Goal: Task Accomplishment & Management: Manage account settings

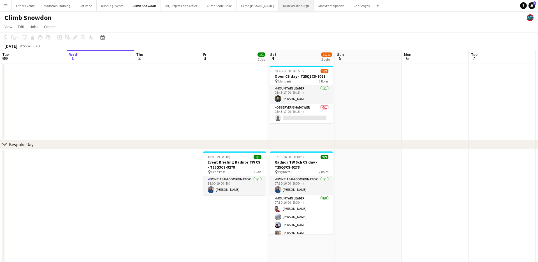
click at [279, 7] on button "Duke of Edinburgh Close" at bounding box center [296, 5] width 35 height 11
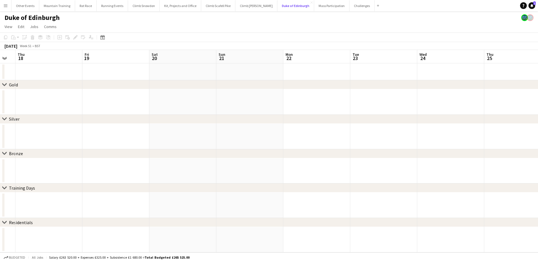
scroll to position [0, 203]
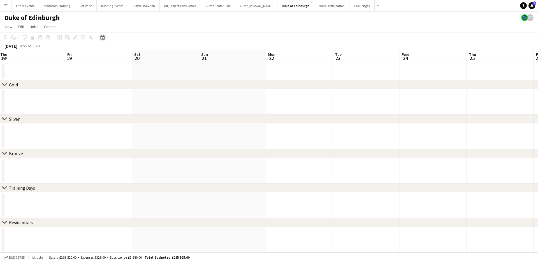
click at [103, 36] on icon at bounding box center [102, 37] width 4 height 4
click at [144, 55] on span "Next month" at bounding box center [147, 56] width 11 height 11
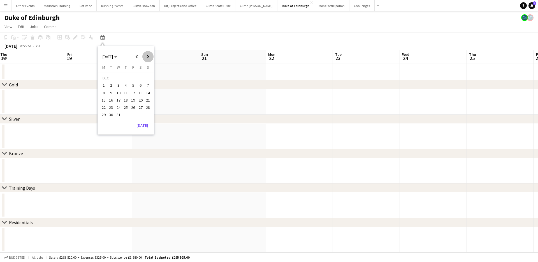
click at [144, 55] on span "Next month" at bounding box center [147, 56] width 11 height 11
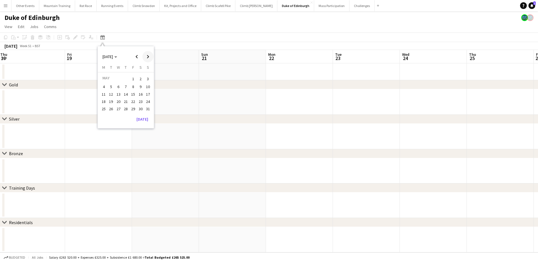
click at [144, 55] on span "Next month" at bounding box center [147, 56] width 11 height 11
click at [128, 108] on span "25" at bounding box center [125, 107] width 7 height 7
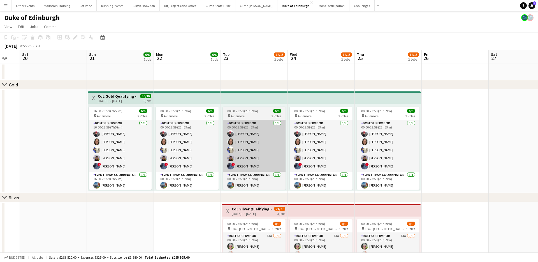
scroll to position [0, 117]
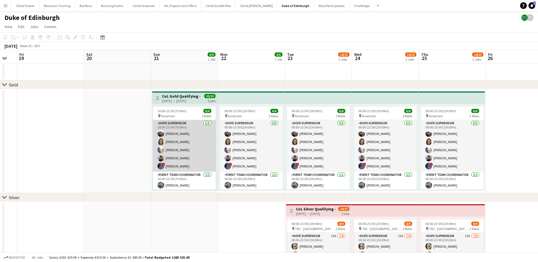
click at [183, 138] on app-card-role "DofE Supervisor 5/5 16:00-23:59 (7h59m) Robert Creer Sally Marsh Heather Lewis …" at bounding box center [184, 146] width 63 height 52
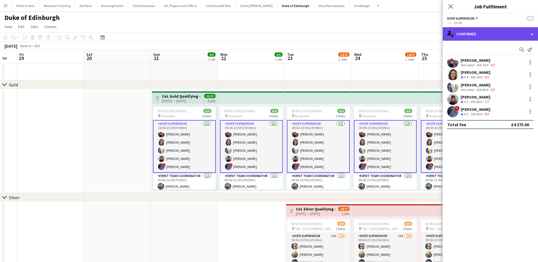
click at [492, 35] on div "single-neutral-actions-check-2 Confirmed" at bounding box center [490, 33] width 95 height 13
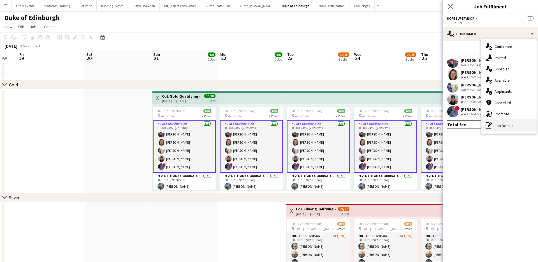
click at [503, 126] on div "pen-write Job Details" at bounding box center [509, 125] width 56 height 11
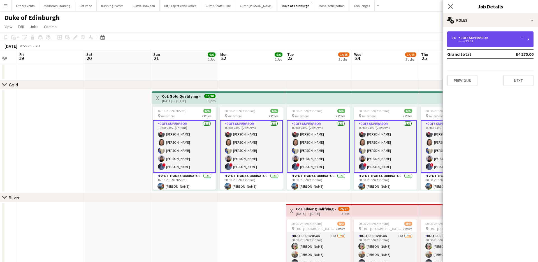
click at [485, 34] on div "5 x DofE Supervisor -- --:-- -23:59" at bounding box center [490, 39] width 86 height 16
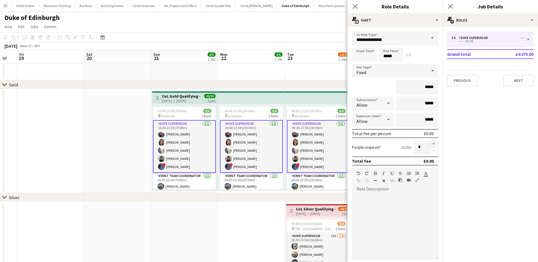
click at [433, 145] on button "button" at bounding box center [433, 143] width 9 height 7
type input "*"
click at [332, 29] on app-page-menu "View Day view expanded Day view collapsed Month view Date picker Jump to today …" at bounding box center [269, 27] width 538 height 11
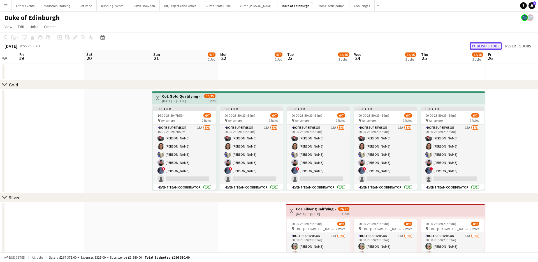
click at [480, 45] on button "Publish 5 jobs" at bounding box center [486, 45] width 32 height 7
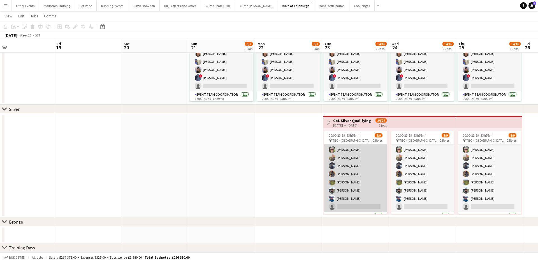
scroll to position [0, 0]
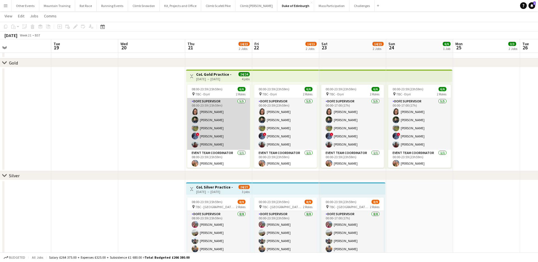
click at [219, 110] on app-card-role "DofE Supervisor 5/5 08:00-23:59 (15h59m) Sally Marsh Conor Watt Anna Hammond ! …" at bounding box center [218, 124] width 63 height 52
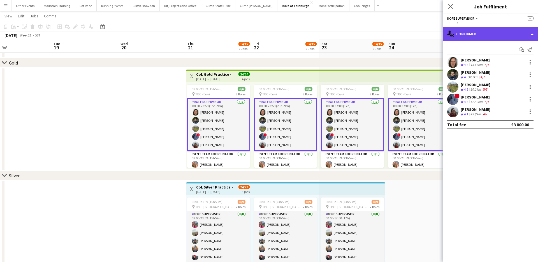
click at [487, 31] on div "single-neutral-actions-check-2 Confirmed" at bounding box center [490, 33] width 95 height 13
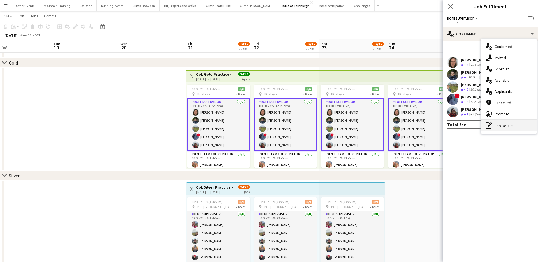
click at [491, 127] on icon "pen-write" at bounding box center [489, 125] width 7 height 7
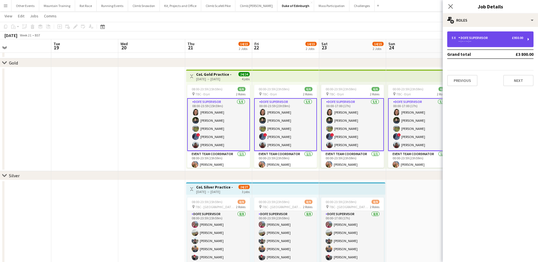
click at [473, 37] on div "DofE Supervisor" at bounding box center [475, 38] width 32 height 4
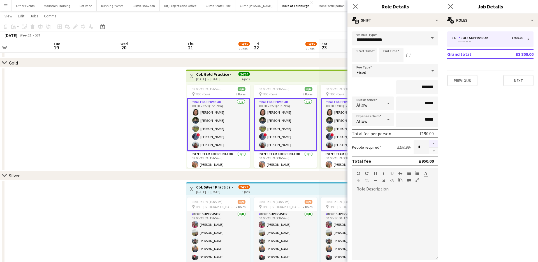
click at [433, 143] on button "button" at bounding box center [433, 143] width 9 height 7
type input "*"
click at [337, 27] on app-toolbar "Copy Paste Paste Command V Paste with crew Command Shift V Paste linked Job Del…" at bounding box center [269, 27] width 538 height 10
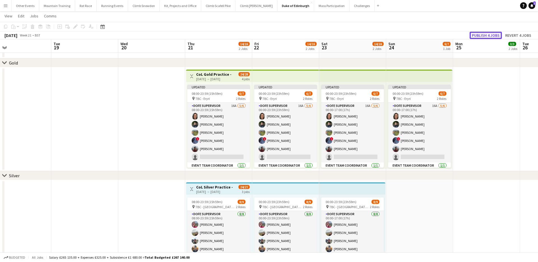
click at [489, 36] on button "Publish 4 jobs" at bounding box center [486, 35] width 32 height 7
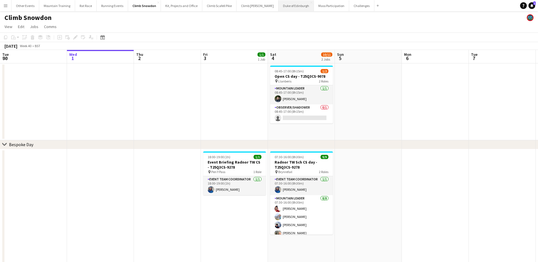
click at [281, 8] on button "Duke of Edinburgh Close" at bounding box center [296, 5] width 35 height 11
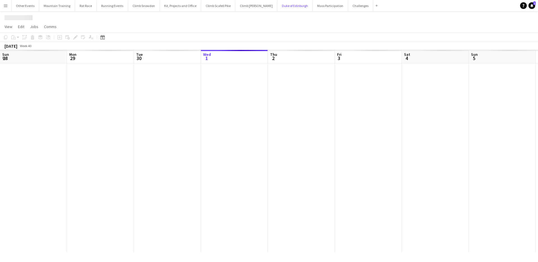
scroll to position [0, 134]
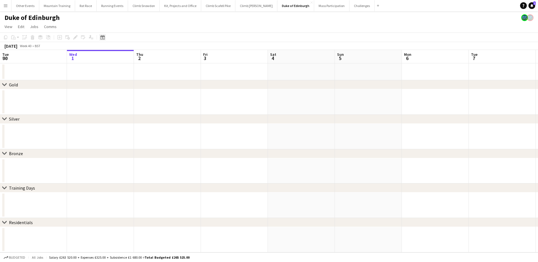
click at [103, 37] on icon "Date picker" at bounding box center [102, 37] width 4 height 4
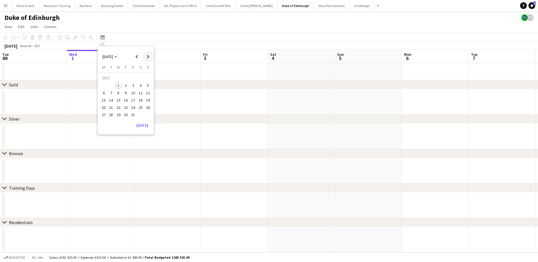
click at [151, 58] on span "Next month" at bounding box center [147, 56] width 11 height 11
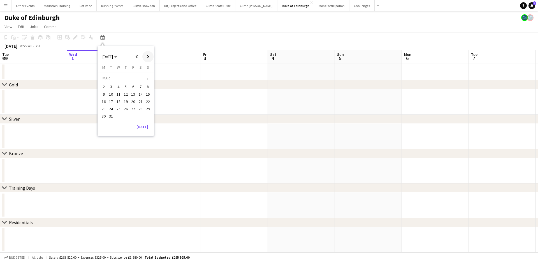
click at [151, 58] on span "Next month" at bounding box center [147, 56] width 11 height 11
click at [129, 107] on span "25" at bounding box center [125, 107] width 7 height 7
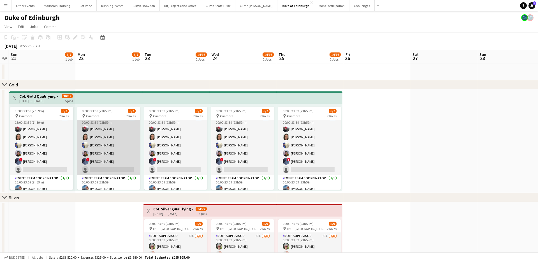
scroll to position [0, 0]
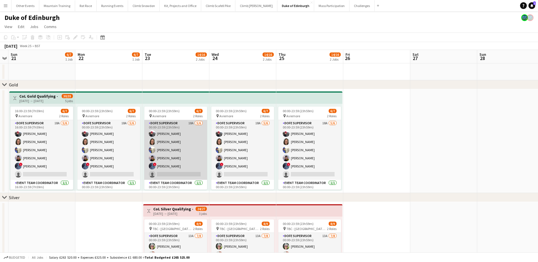
click at [180, 151] on app-card-role "DofE Supervisor 18A 5/6 00:00-23:59 (23h59m) Robert Creer Sally Marsh Heather L…" at bounding box center [175, 150] width 63 height 60
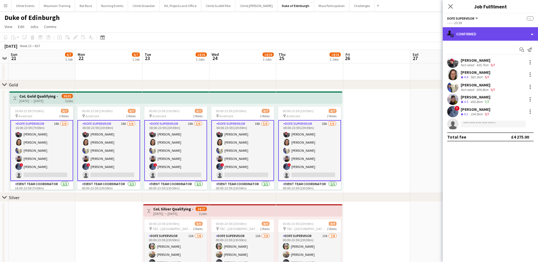
click at [492, 31] on div "single-neutral-actions-check-2 Confirmed" at bounding box center [490, 33] width 95 height 13
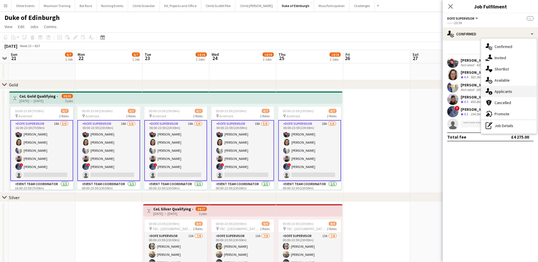
click at [502, 90] on span "Applicants" at bounding box center [504, 91] width 18 height 5
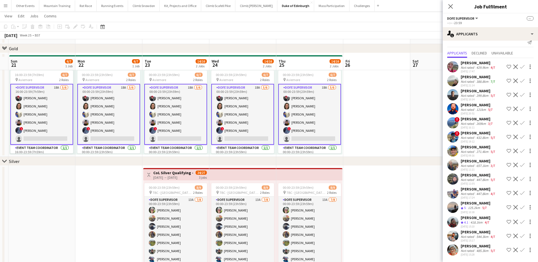
scroll to position [64, 0]
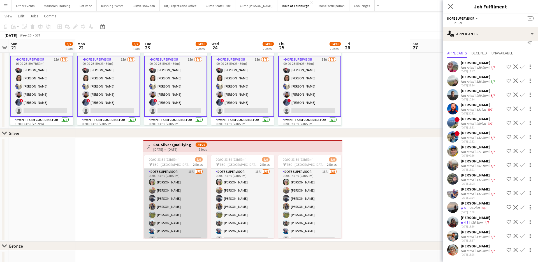
click at [185, 186] on app-card-role "DofE Supervisor 13A 7/8 00:00-23:59 (23h59m) Kaf Faragher John Faragher Carmen …" at bounding box center [175, 206] width 63 height 76
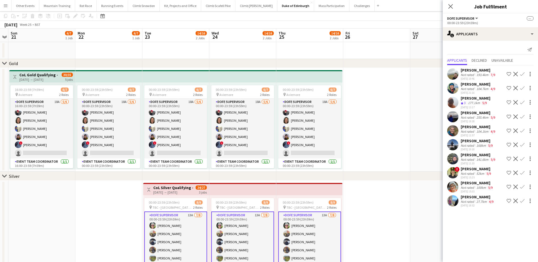
scroll to position [0, 0]
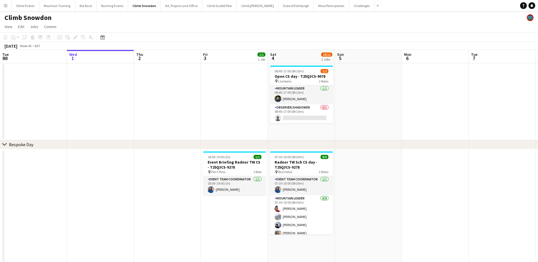
click at [5, 7] on app-icon "Menu" at bounding box center [5, 5] width 4 height 4
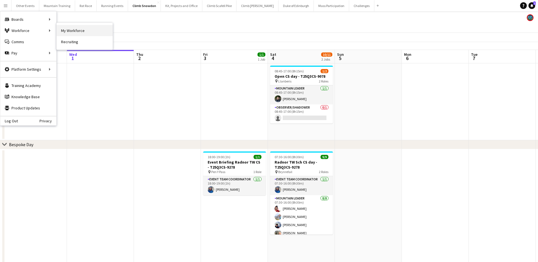
click at [74, 27] on link "My Workforce" at bounding box center [85, 30] width 56 height 11
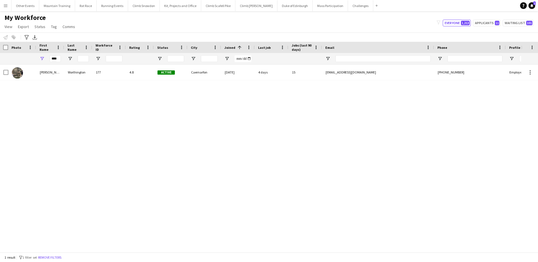
scroll to position [0, 0]
click at [85, 58] on input "Last Name Filter Input" at bounding box center [83, 58] width 11 height 7
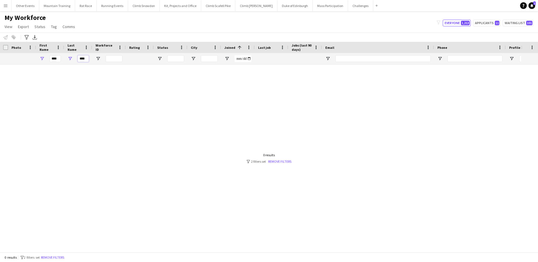
type input "****"
click at [54, 59] on input "****" at bounding box center [55, 58] width 11 height 7
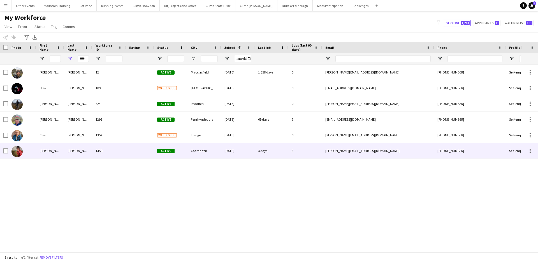
drag, startPoint x: 130, startPoint y: 151, endPoint x: 238, endPoint y: 142, distance: 108.5
click at [130, 151] on div at bounding box center [140, 150] width 28 height 15
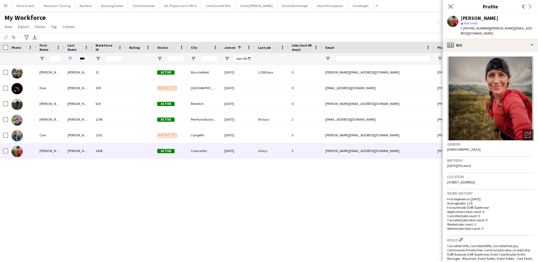
click at [491, 33] on div "Kate Owen star Not rated t. +447716231382 | kate.owen89@gmail.com" at bounding box center [490, 25] width 95 height 25
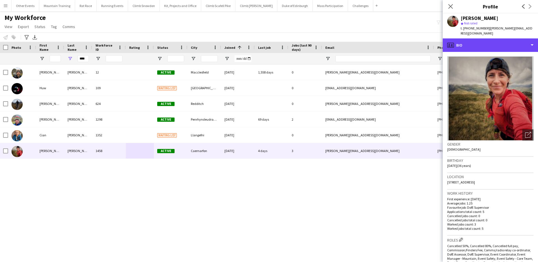
drag, startPoint x: 499, startPoint y: 42, endPoint x: 499, endPoint y: 71, distance: 28.9
click at [499, 42] on div "profile Bio" at bounding box center [490, 44] width 95 height 13
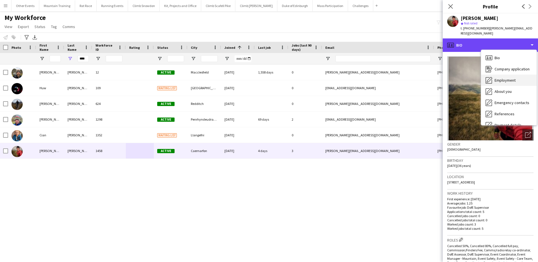
scroll to position [64, 0]
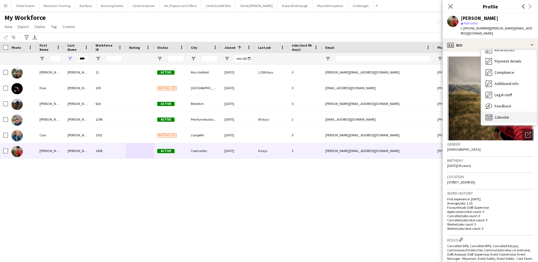
click at [512, 112] on div "Calendar Calendar" at bounding box center [509, 117] width 56 height 11
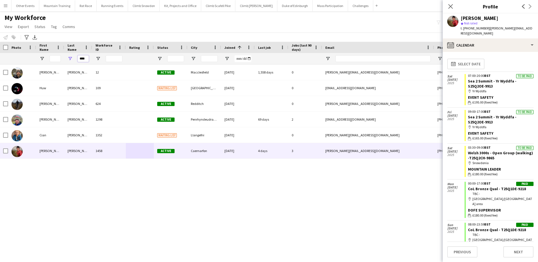
click at [81, 56] on input "****" at bounding box center [83, 58] width 11 height 7
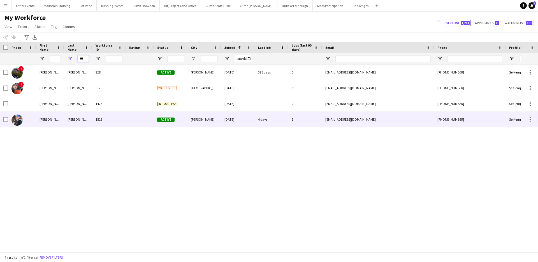
type input "***"
click at [83, 116] on div "Nunn" at bounding box center [78, 119] width 28 height 15
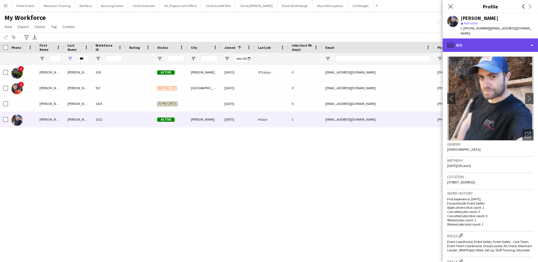
click at [487, 39] on div "profile Bio" at bounding box center [490, 44] width 95 height 13
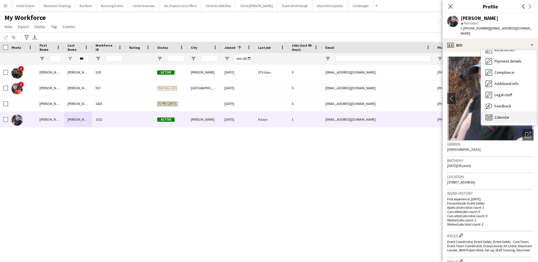
click at [506, 112] on div "Calendar Calendar" at bounding box center [509, 117] width 56 height 11
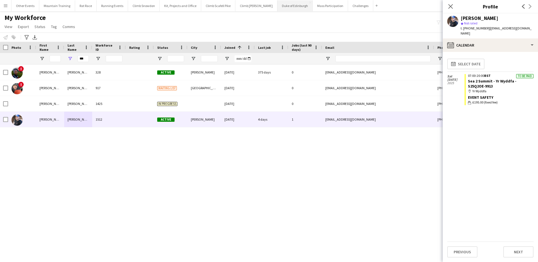
click at [283, 7] on button "Duke of Edinburgh Close" at bounding box center [295, 5] width 35 height 11
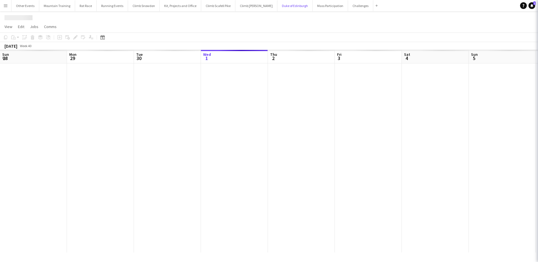
scroll to position [0, 134]
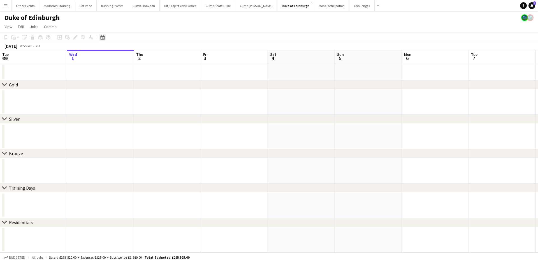
click at [101, 35] on icon "Date picker" at bounding box center [102, 37] width 4 height 4
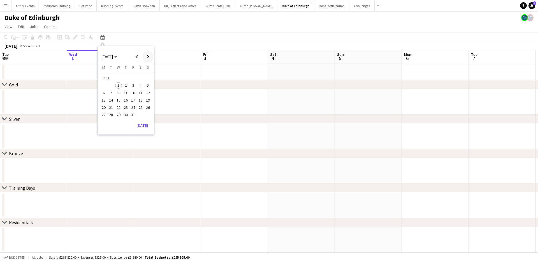
click at [146, 57] on span "Next month" at bounding box center [147, 56] width 11 height 11
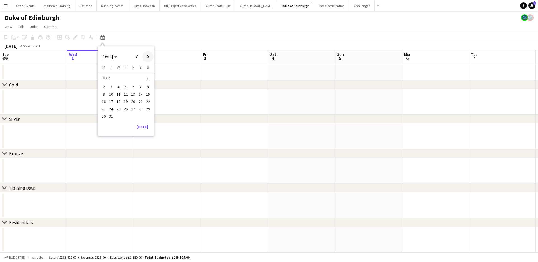
click at [146, 57] on span "Next month" at bounding box center [147, 56] width 11 height 11
click at [134, 108] on span "24" at bounding box center [133, 107] width 7 height 7
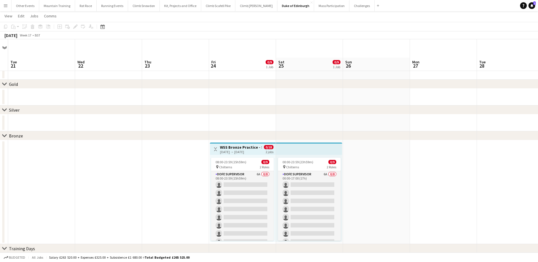
scroll to position [43, 0]
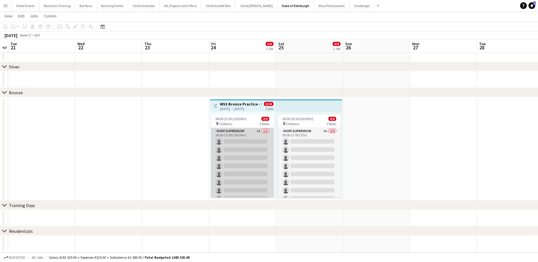
click at [261, 158] on app-card-role "DofE Supervisor 6A 0/8 08:00-23:59 (15h59m) single-neutral-actions single-neutr…" at bounding box center [242, 166] width 63 height 76
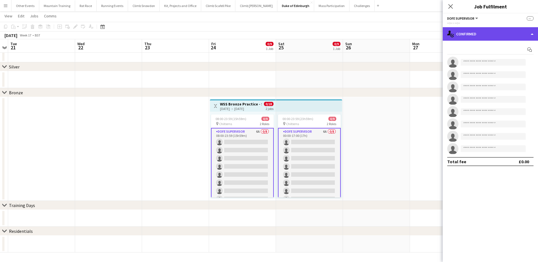
click at [496, 34] on div "single-neutral-actions-check-2 Confirmed" at bounding box center [490, 33] width 95 height 13
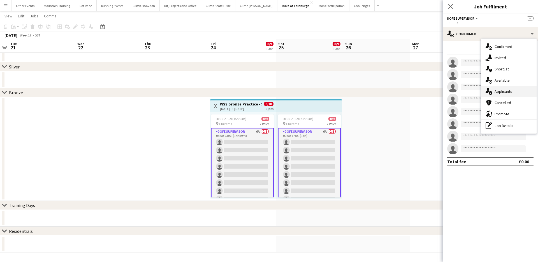
click at [528, 88] on div "single-neutral-actions-information Applicants" at bounding box center [509, 91] width 56 height 11
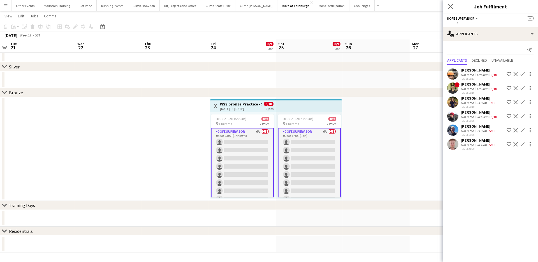
click at [522, 117] on app-icon "Confirm" at bounding box center [522, 116] width 4 height 4
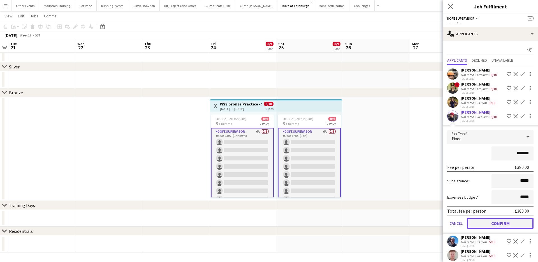
click at [508, 222] on button "Confirm" at bounding box center [500, 223] width 66 height 11
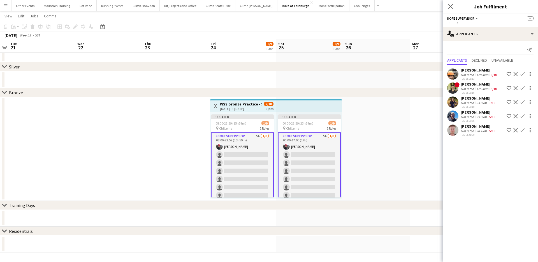
click at [522, 115] on app-icon "Confirm" at bounding box center [522, 116] width 4 height 4
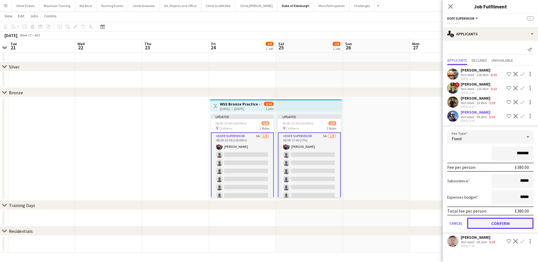
click at [499, 221] on button "Confirm" at bounding box center [500, 223] width 66 height 11
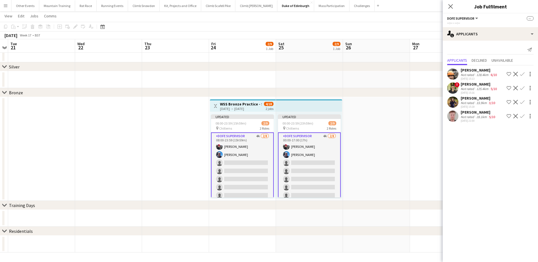
click at [481, 83] on div "Rebecca Jevons" at bounding box center [479, 84] width 37 height 5
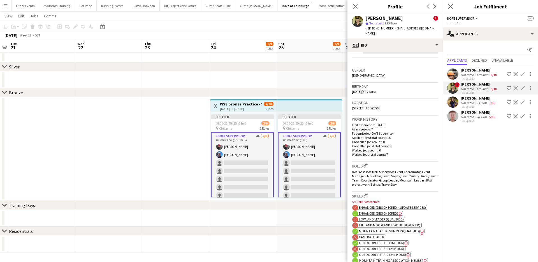
scroll to position [155, 0]
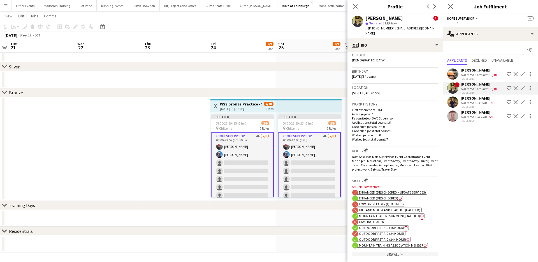
click at [387, 196] on span "Enhanced (DBS Checked)" at bounding box center [378, 198] width 39 height 4
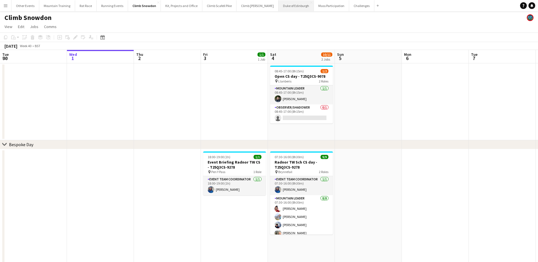
click at [286, 5] on button "Duke of Edinburgh Close" at bounding box center [296, 5] width 35 height 11
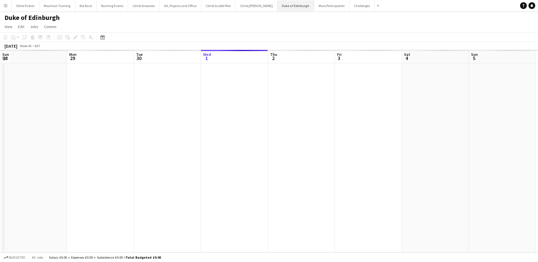
scroll to position [0, 134]
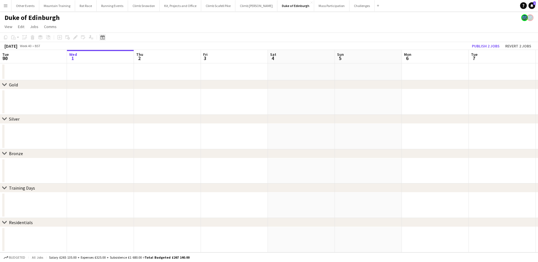
click at [103, 36] on icon at bounding box center [102, 37] width 4 height 4
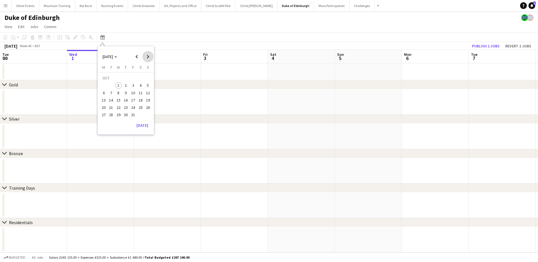
click at [149, 54] on span "Next month" at bounding box center [147, 56] width 11 height 11
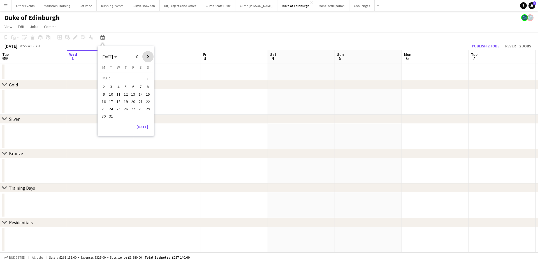
click at [149, 54] on span "Next month" at bounding box center [147, 56] width 11 height 11
click at [131, 105] on span "24" at bounding box center [133, 107] width 7 height 7
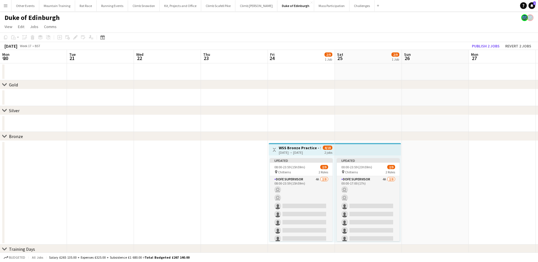
scroll to position [0, 193]
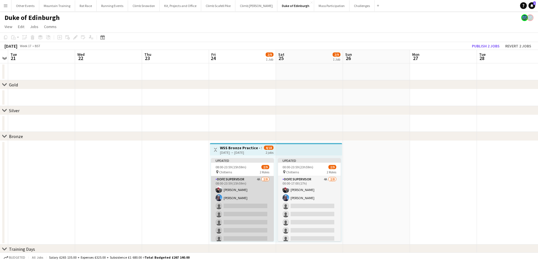
click at [225, 200] on app-card-role "DofE Supervisor 4A 2/8 08:00-23:59 (15h59m) Robert Creer Elliot Swinney single-…" at bounding box center [242, 214] width 63 height 76
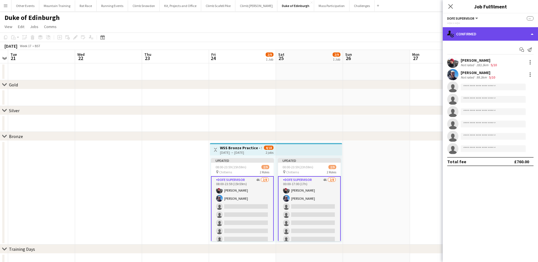
click at [504, 35] on div "single-neutral-actions-check-2 Confirmed" at bounding box center [490, 33] width 95 height 13
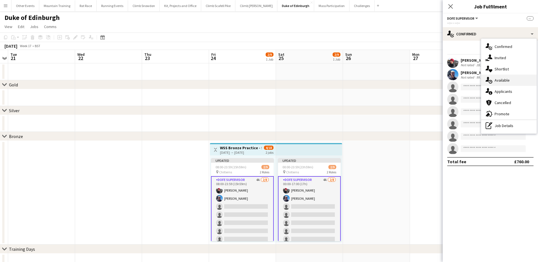
click at [503, 79] on span "Available" at bounding box center [502, 80] width 15 height 5
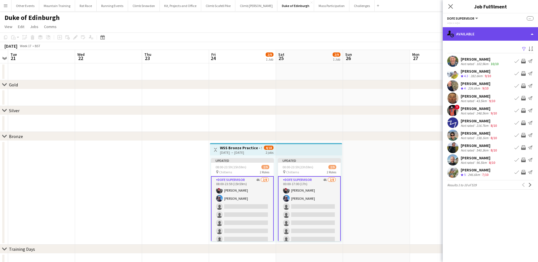
click at [495, 28] on div "single-neutral-actions-upload Available" at bounding box center [490, 33] width 95 height 13
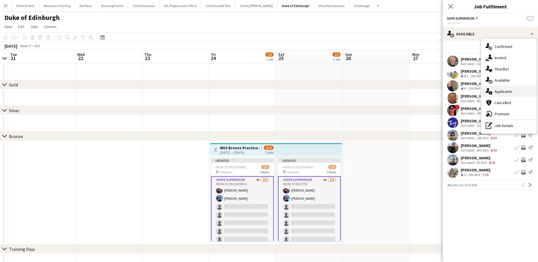
click at [516, 92] on div "single-neutral-actions-information Applicants" at bounding box center [509, 91] width 56 height 11
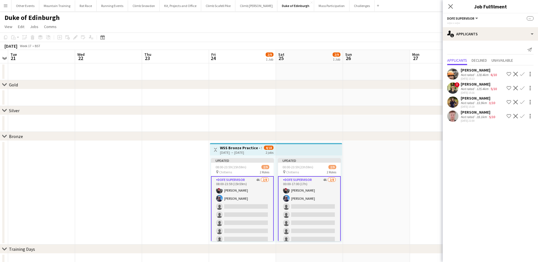
click at [256, 191] on app-card-role "DofE Supervisor 4A 2/8 08:00-23:59 (15h59m) Robert Creer Elliot Swinney single-…" at bounding box center [242, 214] width 63 height 77
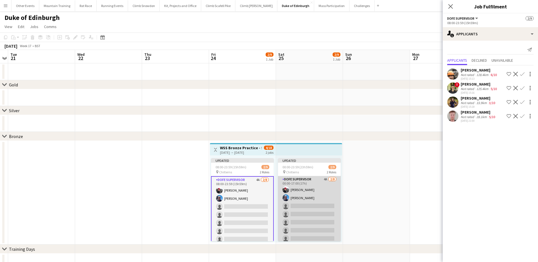
click at [285, 193] on app-user-avatar at bounding box center [286, 189] width 7 height 7
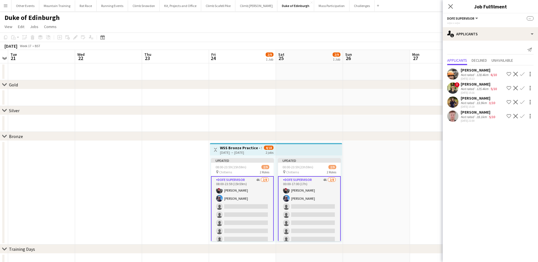
click at [293, 192] on app-card-role "DofE Supervisor 4A 2/8 00:00-17:00 (17h) Robert Creer Elliot Swinney single-neu…" at bounding box center [309, 214] width 63 height 77
click at [2, 5] on button "Menu" at bounding box center [5, 5] width 11 height 11
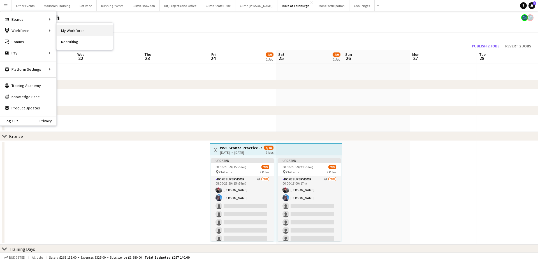
click at [73, 30] on link "My Workforce" at bounding box center [85, 30] width 56 height 11
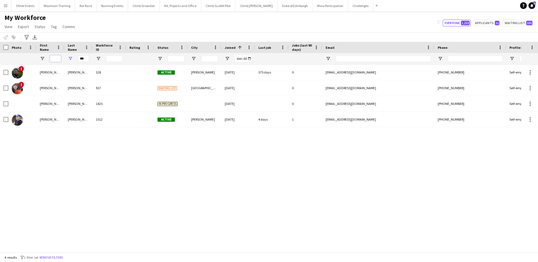
click at [53, 56] on input "First Name Filter Input" at bounding box center [55, 58] width 11 height 7
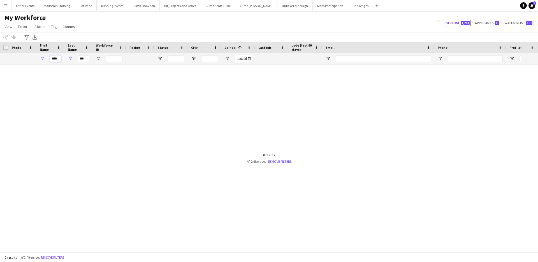
type input "****"
click at [85, 58] on input "***" at bounding box center [83, 58] width 11 height 7
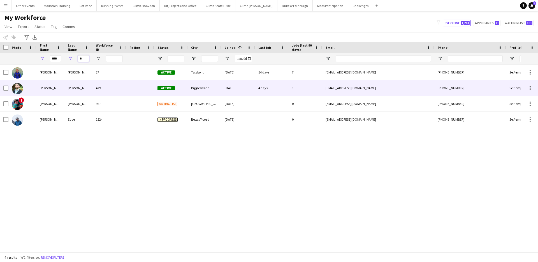
type input "*"
click at [89, 92] on div "Dale" at bounding box center [78, 87] width 28 height 15
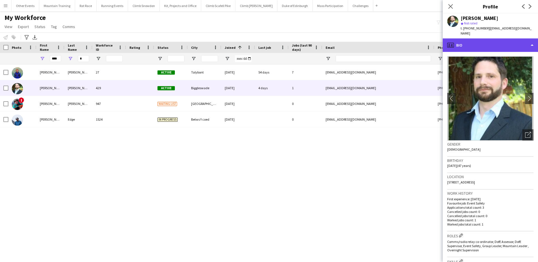
click at [500, 41] on div "profile Bio" at bounding box center [490, 44] width 95 height 13
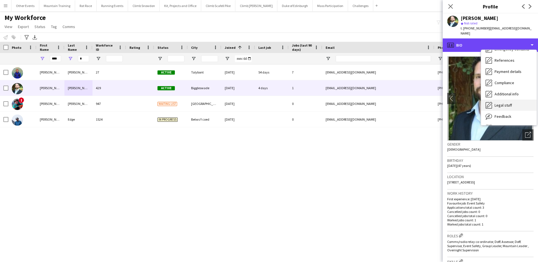
scroll to position [64, 0]
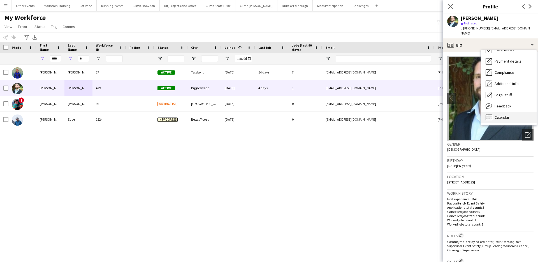
click at [505, 115] on span "Calendar" at bounding box center [502, 117] width 15 height 5
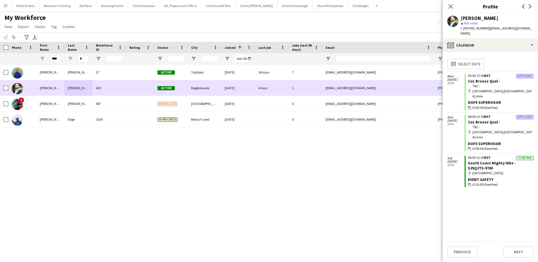
click at [69, 88] on div "Dale" at bounding box center [78, 87] width 28 height 15
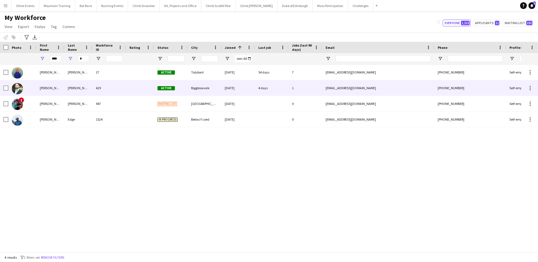
click at [199, 84] on div "Biggleswade" at bounding box center [205, 87] width 34 height 15
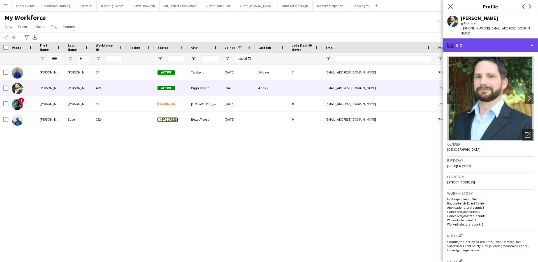
click at [496, 42] on div "profile Bio" at bounding box center [490, 44] width 95 height 13
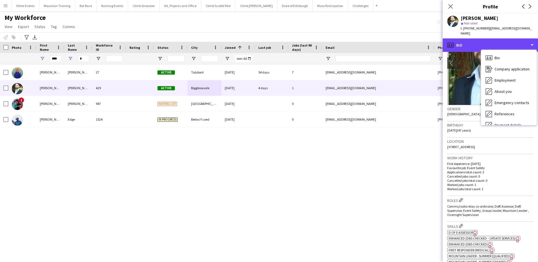
scroll to position [47, 0]
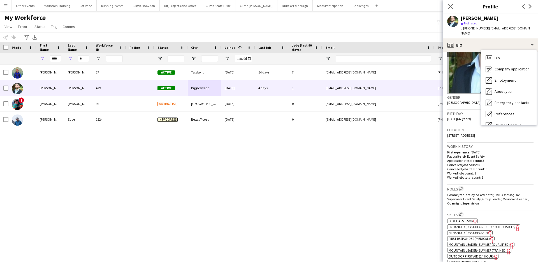
click at [467, 220] on span "D of E Assessor" at bounding box center [461, 221] width 24 height 4
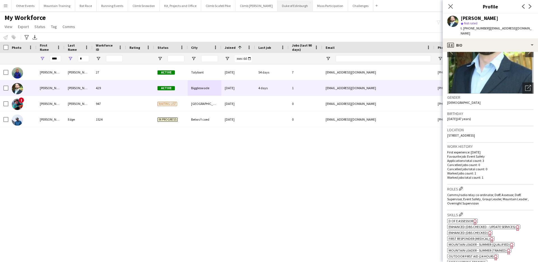
click at [279, 6] on button "Duke of Edinburgh Close" at bounding box center [295, 5] width 35 height 11
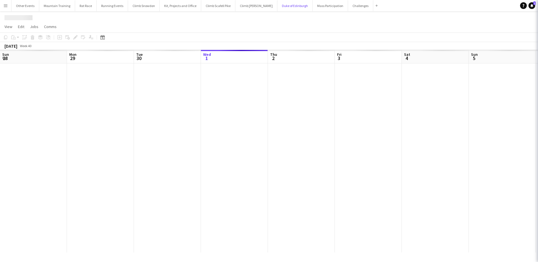
scroll to position [0, 134]
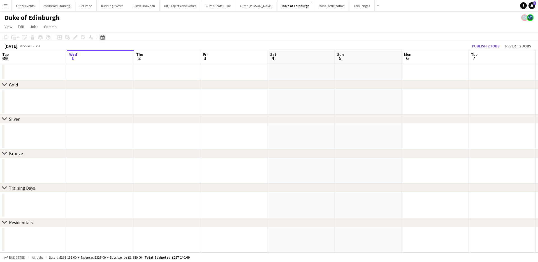
click at [104, 38] on icon "Date picker" at bounding box center [102, 37] width 4 height 4
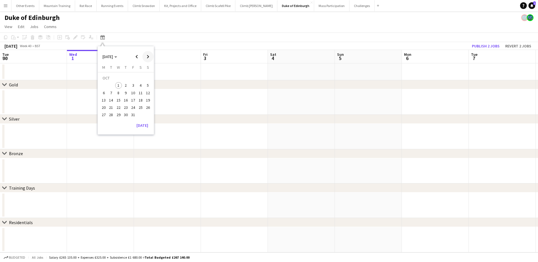
click at [149, 58] on span "Next month" at bounding box center [147, 56] width 11 height 11
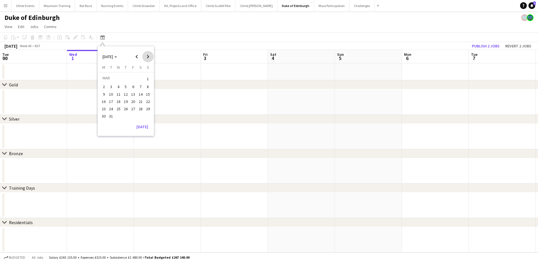
click at [149, 58] on span "Next month" at bounding box center [147, 56] width 11 height 11
click at [139, 59] on span "Previous month" at bounding box center [136, 56] width 11 height 11
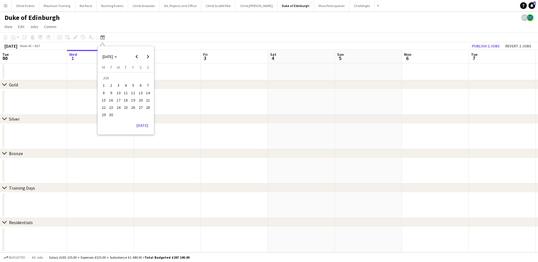
click at [146, 86] on span "7" at bounding box center [148, 85] width 7 height 7
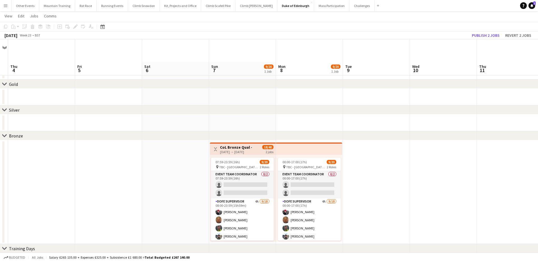
scroll to position [43, 0]
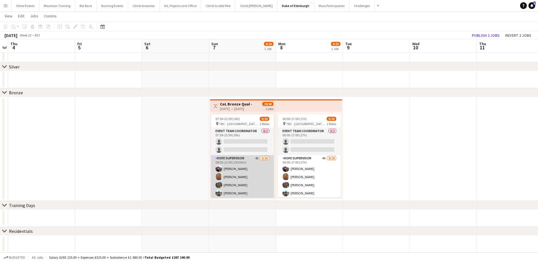
click at [246, 172] on app-card-role "DofE Supervisor 4A 9/18 08:00-23:59 (15h59m) Robert Creer Matt Woodcock Chris G…" at bounding box center [242, 233] width 63 height 157
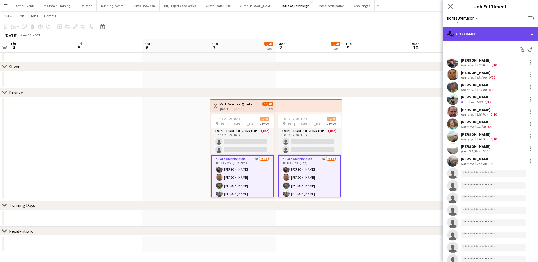
click at [491, 31] on div "single-neutral-actions-check-2 Confirmed" at bounding box center [490, 33] width 95 height 13
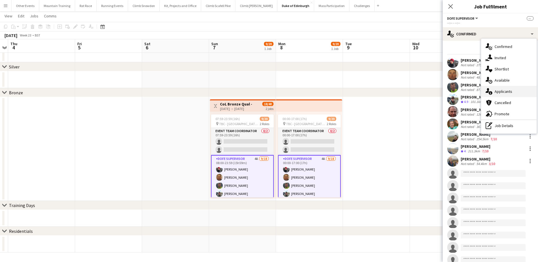
click at [503, 87] on div "single-neutral-actions-information Applicants" at bounding box center [509, 91] width 56 height 11
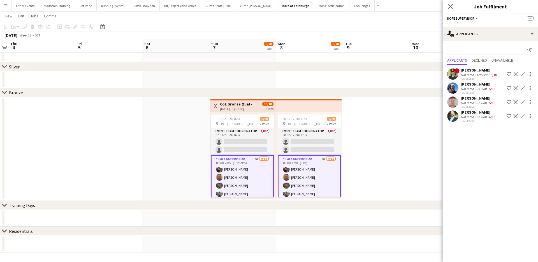
click at [521, 115] on app-icon "Confirm" at bounding box center [522, 116] width 4 height 4
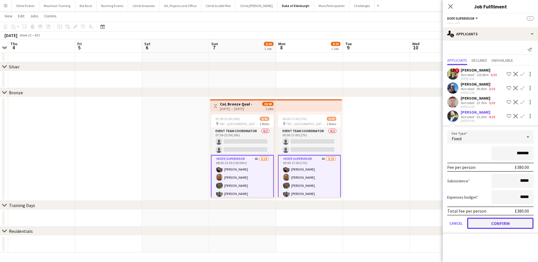
click at [494, 222] on button "Confirm" at bounding box center [500, 223] width 66 height 11
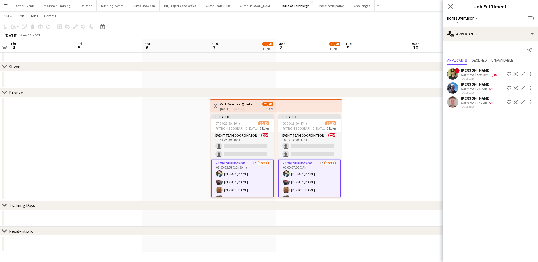
click at [522, 88] on app-icon "Confirm" at bounding box center [522, 88] width 4 height 4
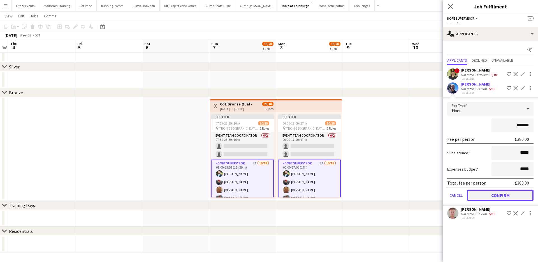
click at [500, 197] on button "Confirm" at bounding box center [500, 194] width 66 height 11
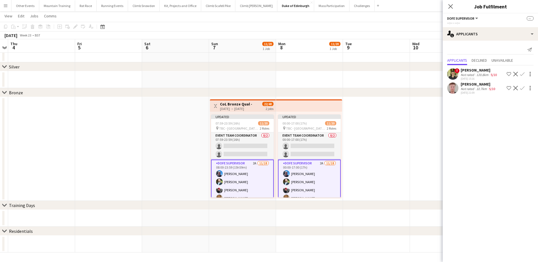
click at [469, 85] on div "Adam Gray" at bounding box center [479, 84] width 36 height 5
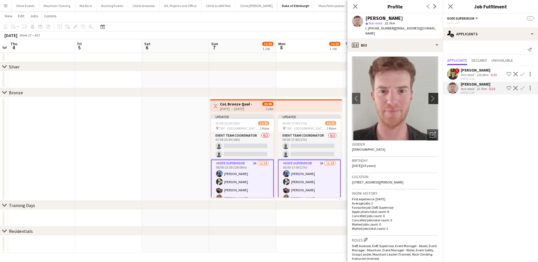
click at [434, 95] on app-icon "chevron-right" at bounding box center [434, 98] width 9 height 6
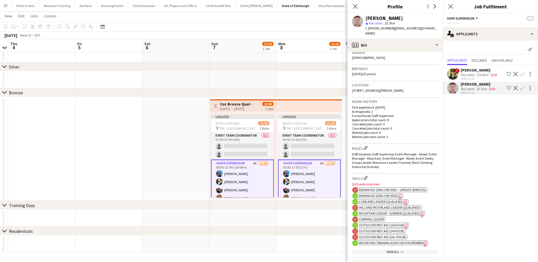
scroll to position [0, 0]
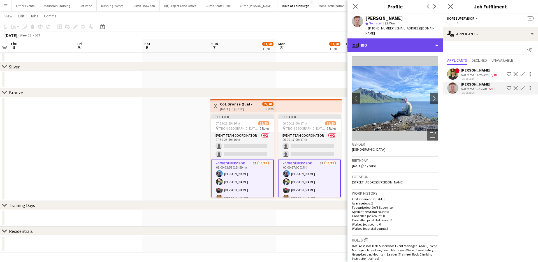
click at [412, 38] on div "profile Bio" at bounding box center [395, 44] width 95 height 13
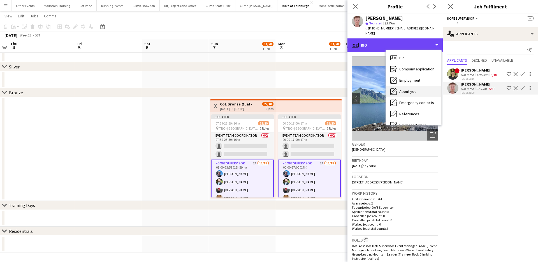
scroll to position [64, 0]
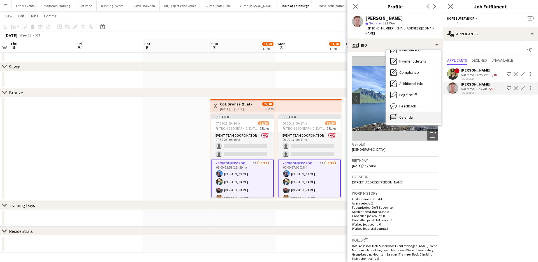
click at [417, 112] on div "Calendar Calendar" at bounding box center [414, 117] width 56 height 11
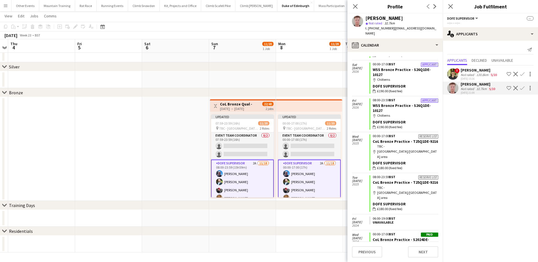
scroll to position [97, 0]
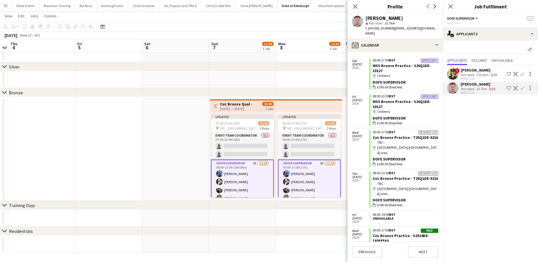
click at [524, 72] on app-icon "Confirm" at bounding box center [522, 74] width 4 height 4
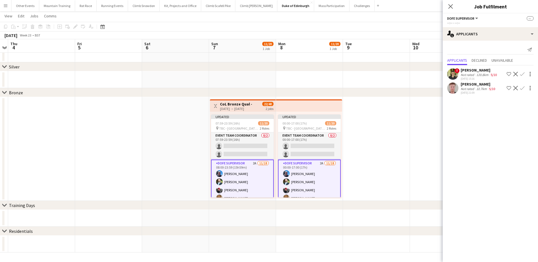
click at [523, 73] on app-icon "Confirm" at bounding box center [522, 74] width 4 height 4
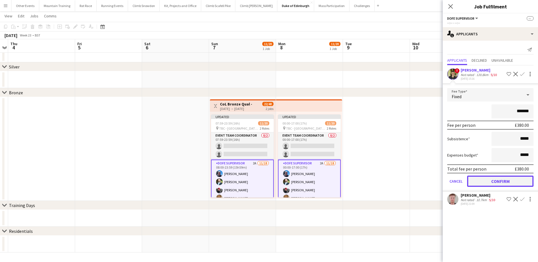
drag, startPoint x: 503, startPoint y: 181, endPoint x: 508, endPoint y: 156, distance: 25.8
click at [503, 181] on button "Confirm" at bounding box center [500, 180] width 66 height 11
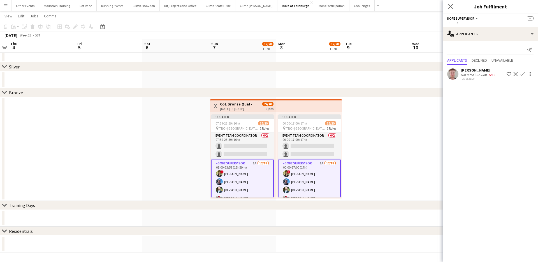
click at [524, 73] on app-icon "Confirm" at bounding box center [522, 74] width 4 height 4
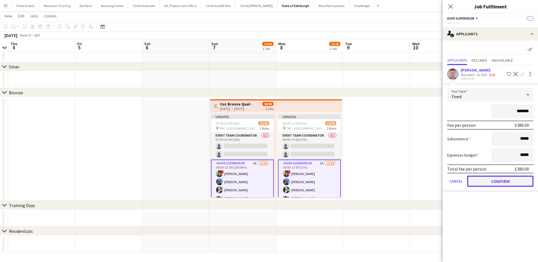
click at [505, 180] on button "Confirm" at bounding box center [500, 180] width 66 height 11
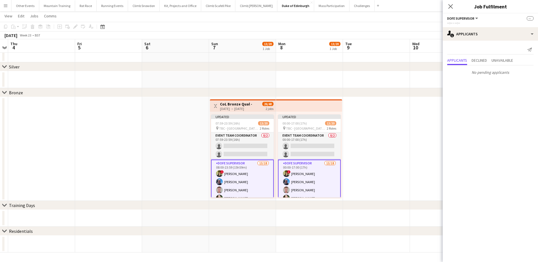
click at [419, 29] on app-toolbar "Copy Paste Paste Command V Paste with crew Command Shift V Paste linked Job Del…" at bounding box center [269, 27] width 538 height 10
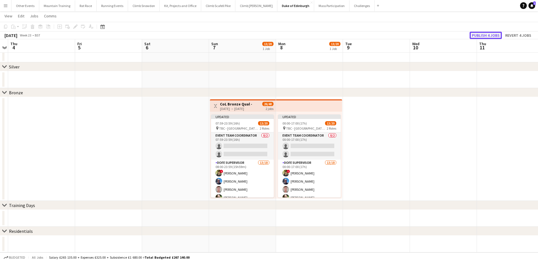
click at [492, 36] on button "Publish 4 jobs" at bounding box center [486, 35] width 32 height 7
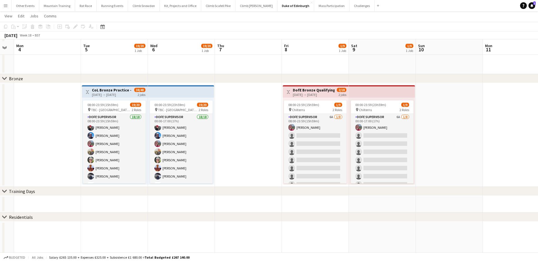
scroll to position [232, 0]
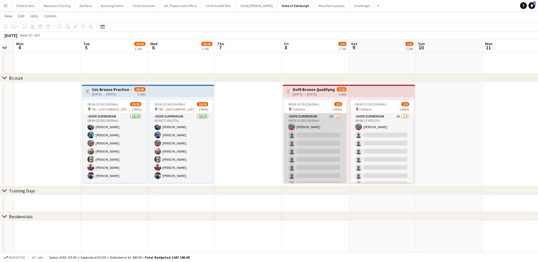
click at [335, 139] on app-card-role "DofE Supervisor 6A 1/8 08:00-23:59 (15h59m) Isobel Nicholson single-neutral-act…" at bounding box center [315, 151] width 63 height 76
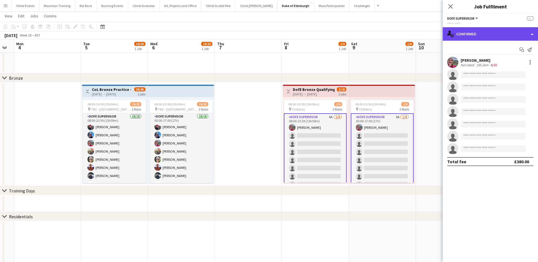
click at [491, 38] on div "single-neutral-actions-check-2 Confirmed" at bounding box center [490, 33] width 95 height 13
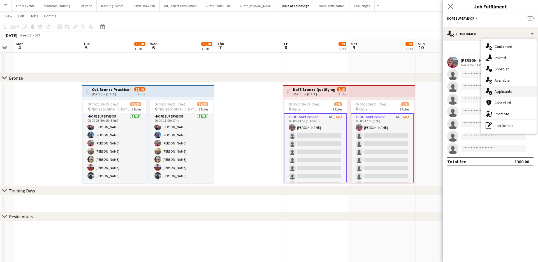
click at [509, 91] on span "Applicants" at bounding box center [504, 91] width 18 height 5
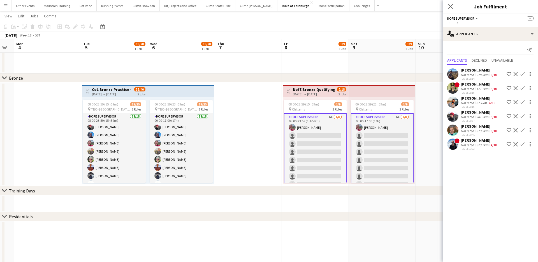
click at [523, 116] on app-icon "Confirm" at bounding box center [522, 116] width 4 height 4
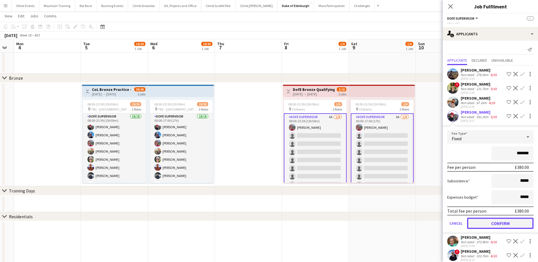
click at [506, 221] on button "Confirm" at bounding box center [500, 223] width 66 height 11
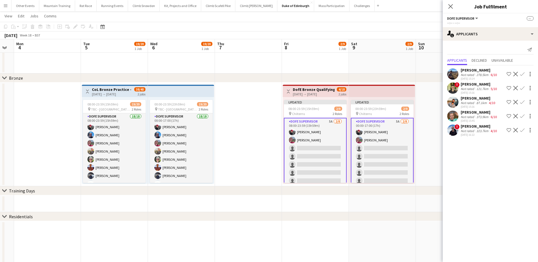
click at [523, 72] on app-icon "Confirm" at bounding box center [522, 74] width 4 height 4
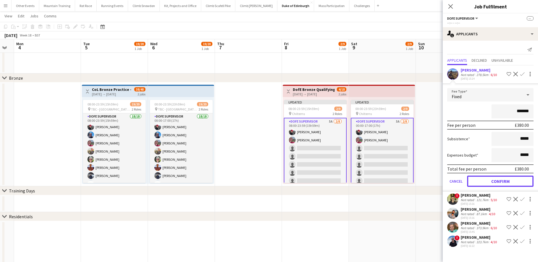
drag, startPoint x: 514, startPoint y: 179, endPoint x: 512, endPoint y: 168, distance: 10.6
click at [514, 179] on button "Confirm" at bounding box center [500, 180] width 66 height 11
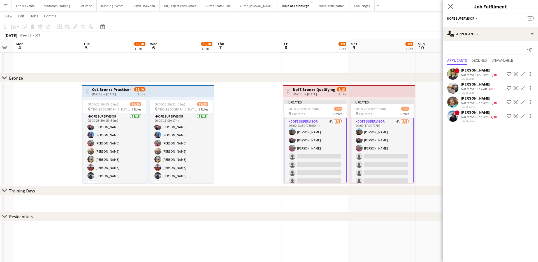
click at [523, 101] on app-icon "Confirm" at bounding box center [522, 102] width 4 height 4
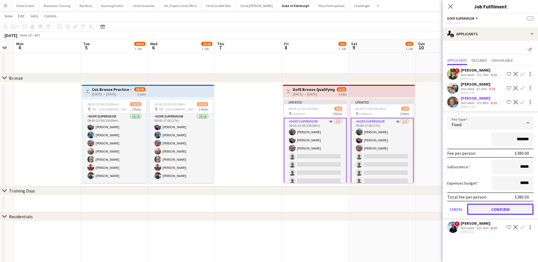
click at [489, 207] on button "Confirm" at bounding box center [500, 209] width 66 height 11
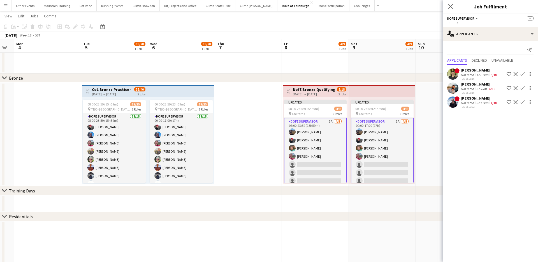
click at [481, 86] on div "Stuart Woodhams" at bounding box center [479, 84] width 36 height 5
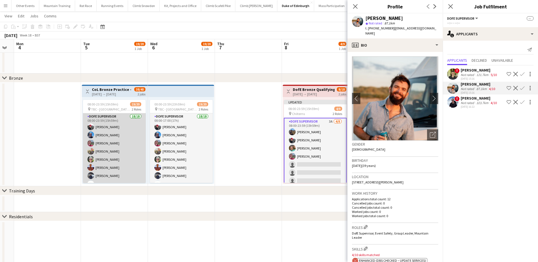
click at [116, 134] on app-card-role "DofE Supervisor 18/18 08:00-23:59 (15h59m) Robert Creer Elliot Swinney Isobel N…" at bounding box center [114, 191] width 63 height 157
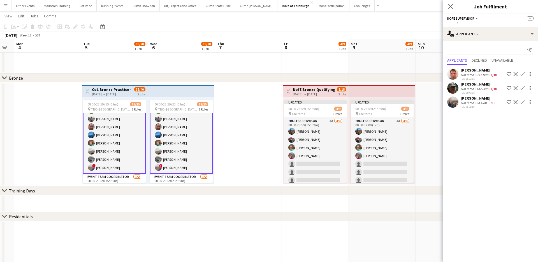
scroll to position [0, 0]
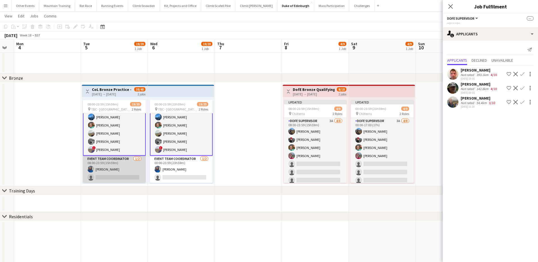
click at [115, 165] on app-card-role "Event Team Coordinator 1/2 08:00-23:59 (15h59m) Rebecca Watts single-neutral-ac…" at bounding box center [114, 169] width 63 height 27
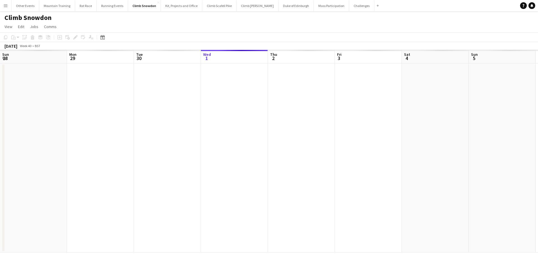
scroll to position [0, 134]
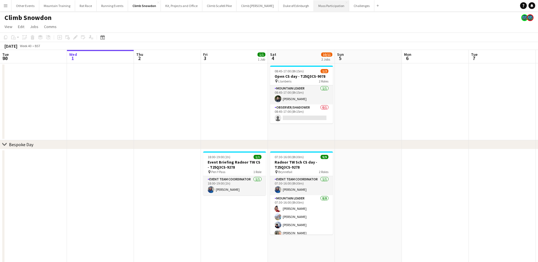
click at [318, 7] on button "Mass Participation Close" at bounding box center [331, 5] width 35 height 11
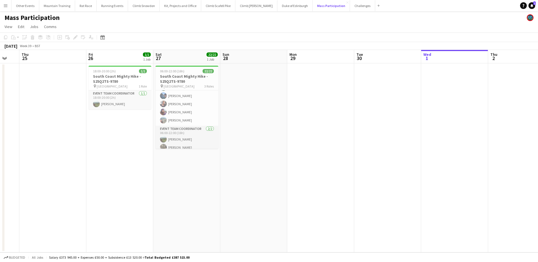
scroll to position [152, 0]
click at [26, 3] on button "Other Events Close" at bounding box center [25, 5] width 28 height 11
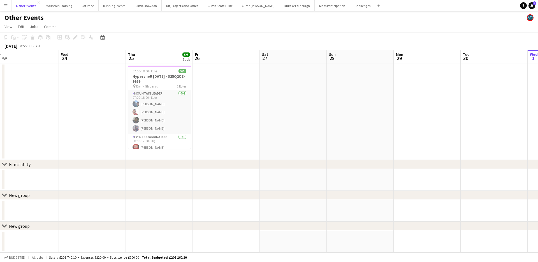
scroll to position [0, 164]
